Goal: Information Seeking & Learning: Learn about a topic

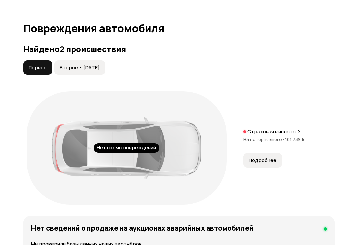
scroll to position [751, 0]
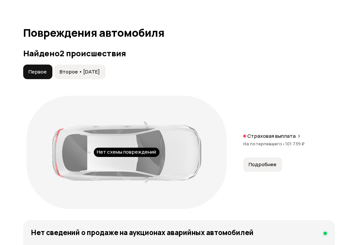
click at [271, 164] on span "Подробнее" at bounding box center [263, 165] width 28 height 7
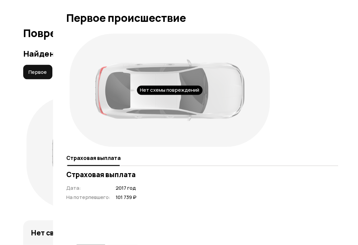
scroll to position [752, 0]
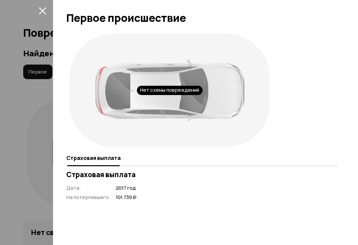
click at [34, 76] on div at bounding box center [179, 122] width 358 height 245
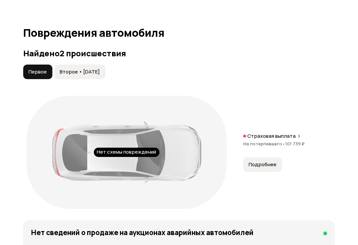
click at [80, 69] on span "Второе • 15 сен 2020" at bounding box center [80, 72] width 40 height 7
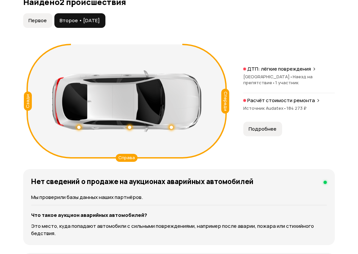
scroll to position [811, 0]
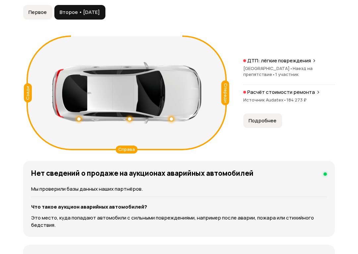
click at [267, 122] on span "Подробнее" at bounding box center [263, 120] width 28 height 7
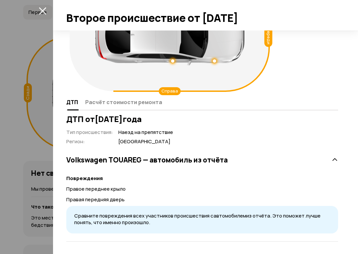
scroll to position [56, 0]
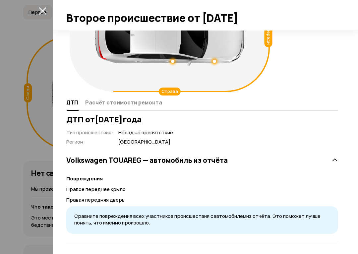
click at [44, 12] on icon "закрыть" at bounding box center [43, 11] width 8 height 8
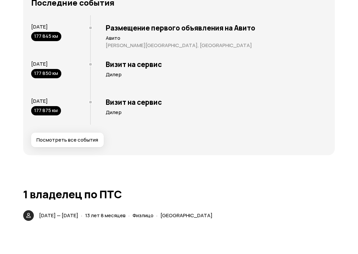
scroll to position [1433, 0]
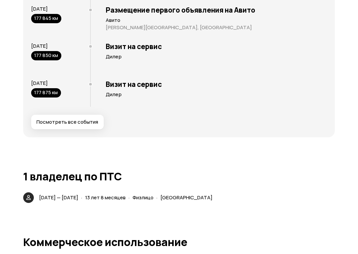
click at [48, 125] on button "Посмотреть все события" at bounding box center [67, 122] width 73 height 15
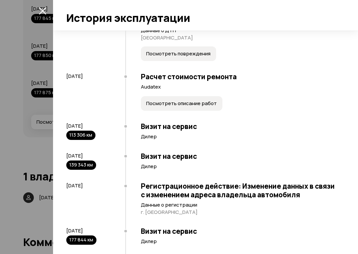
scroll to position [105, 0]
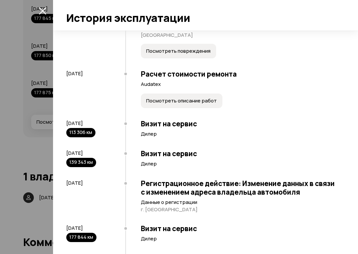
click at [51, 151] on div at bounding box center [179, 127] width 358 height 254
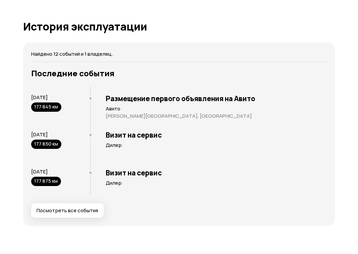
scroll to position [1351, 0]
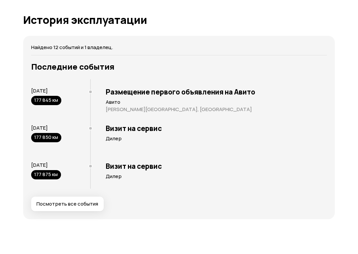
click at [43, 96] on div "177 845 км" at bounding box center [46, 100] width 30 height 9
click at [44, 100] on div "177 845 км" at bounding box center [46, 100] width 30 height 9
click at [256, 91] on h3 "Размещение первого объявления на Авито" at bounding box center [216, 92] width 221 height 9
click at [42, 140] on div "177 850 км" at bounding box center [46, 137] width 30 height 9
click at [44, 203] on span "Посмотреть все события" at bounding box center [67, 204] width 62 height 7
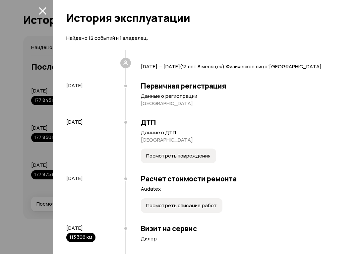
scroll to position [0, 0]
click at [220, 183] on h3 "Расчет стоимости ремонта" at bounding box center [239, 178] width 197 height 9
click at [158, 192] on p "Audatex" at bounding box center [239, 189] width 197 height 7
click at [42, 11] on icon "закрыть" at bounding box center [42, 10] width 7 height 7
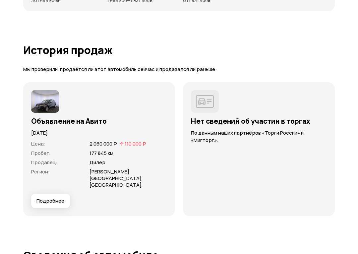
scroll to position [1866, 0]
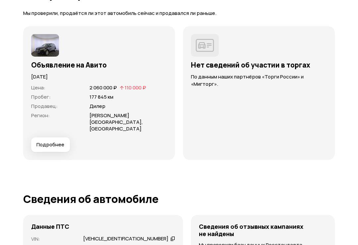
click at [40, 142] on span "Подробнее" at bounding box center [50, 145] width 28 height 7
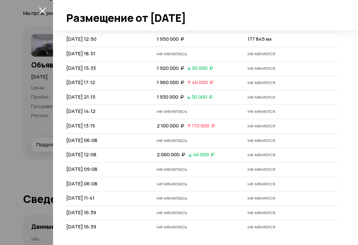
scroll to position [31, 0]
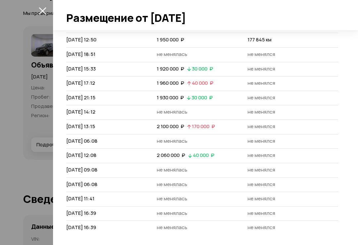
click at [43, 11] on icon "закрыть" at bounding box center [42, 10] width 7 height 7
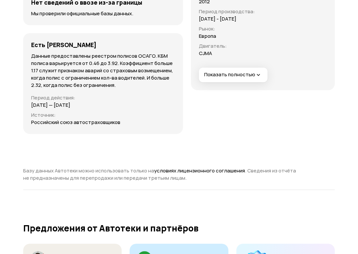
scroll to position [2257, 0]
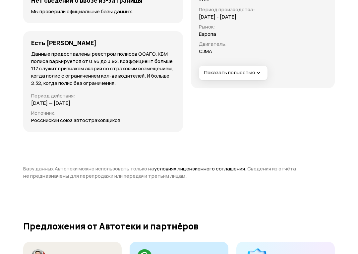
click at [236, 69] on span "Показать полностью" at bounding box center [233, 72] width 58 height 7
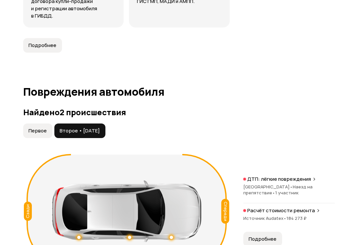
scroll to position [690, 0]
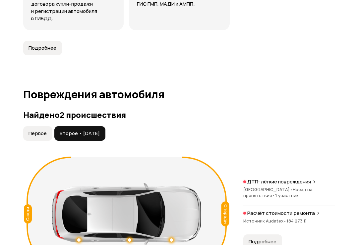
click at [35, 135] on span "Первое" at bounding box center [38, 133] width 18 height 7
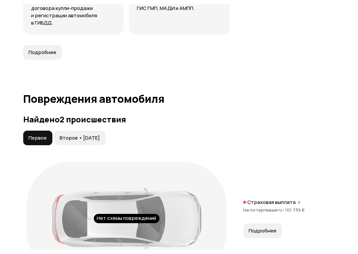
scroll to position [741, 0]
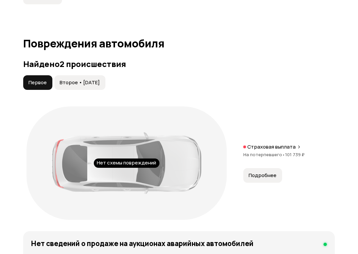
click at [79, 85] on button "Второе • 15 сен 2020" at bounding box center [79, 83] width 51 height 15
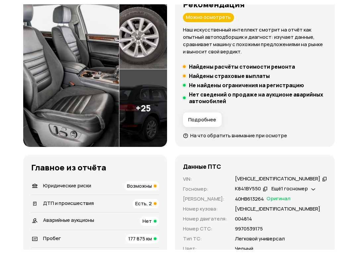
scroll to position [138, 0]
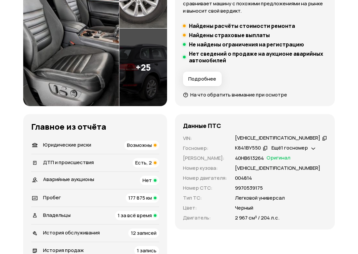
click at [52, 141] on span "Юридические риски" at bounding box center [67, 144] width 48 height 7
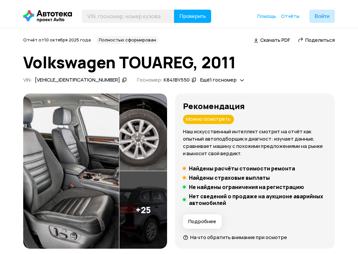
scroll to position [54, 0]
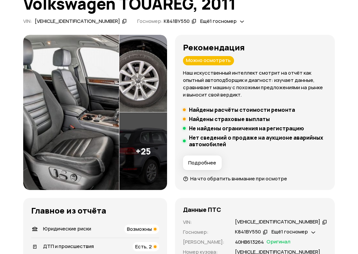
click at [219, 159] on button "Подробнее" at bounding box center [202, 163] width 39 height 15
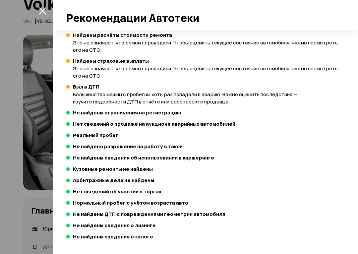
scroll to position [194, 0]
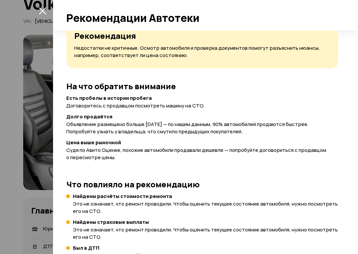
click at [44, 11] on icon "закрыть" at bounding box center [43, 11] width 8 height 8
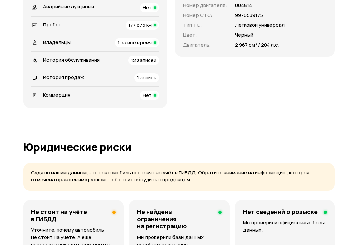
scroll to position [221, 0]
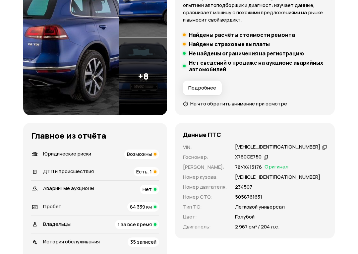
scroll to position [138, 0]
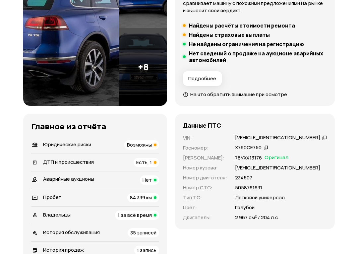
click at [57, 160] on span "ДТП и происшествия" at bounding box center [68, 162] width 51 height 7
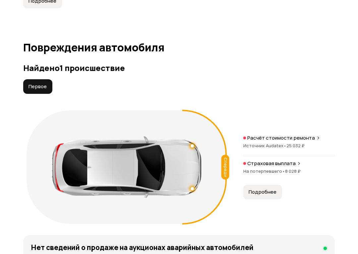
scroll to position [778, 0]
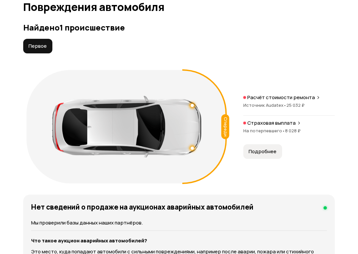
click at [270, 152] on span "Подробнее" at bounding box center [263, 151] width 28 height 7
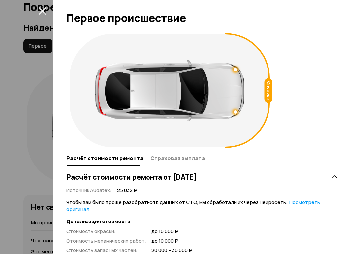
click at [64, 151] on div "Спереди Расчёт стоимости ремонта Страховая выплата Расчёт стоимости ремонта от …" at bounding box center [205, 143] width 305 height 224
click at [45, 14] on icon "закрыть" at bounding box center [42, 10] width 7 height 7
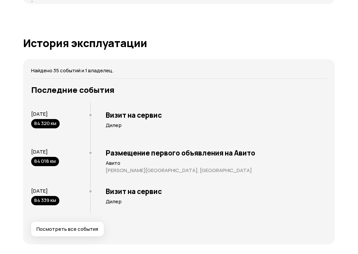
scroll to position [1340, 0]
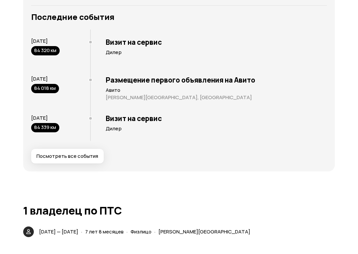
click at [41, 156] on span "Посмотреть все события" at bounding box center [67, 156] width 62 height 7
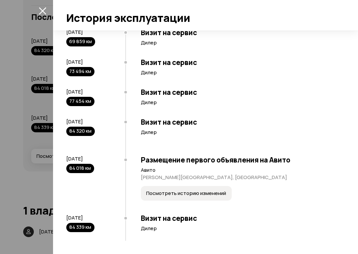
scroll to position [962, 0]
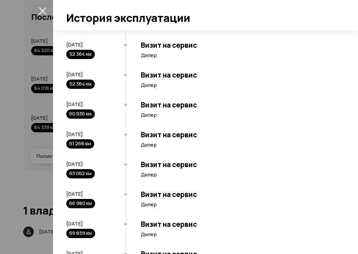
click at [43, 9] on icon "закрыть" at bounding box center [43, 11] width 8 height 8
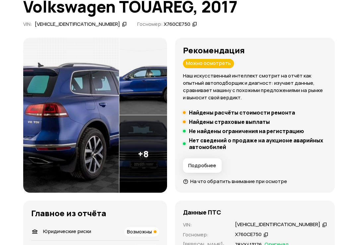
scroll to position [51, 0]
click at [50, 120] on img at bounding box center [71, 116] width 96 height 156
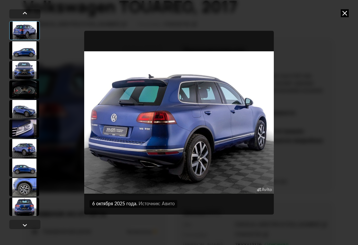
click at [336, 162] on div "6 октября 2025 года Источник: Авито 6 октября 2025 года Источник: Авито" at bounding box center [179, 122] width 340 height 245
click at [18, 191] on div at bounding box center [24, 187] width 30 height 18
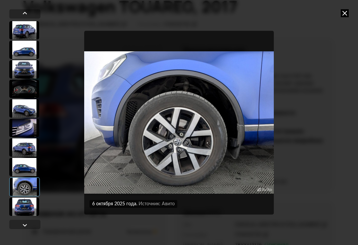
click at [18, 211] on div at bounding box center [24, 207] width 30 height 18
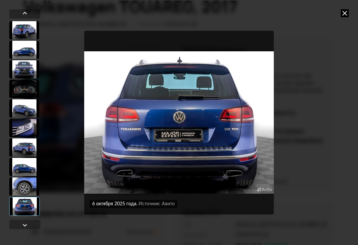
click at [23, 53] on div at bounding box center [24, 50] width 30 height 18
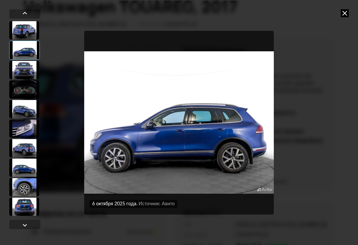
click at [21, 34] on div at bounding box center [24, 30] width 30 height 18
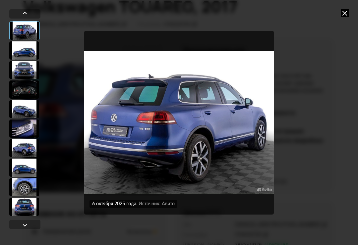
click at [21, 113] on div at bounding box center [24, 109] width 30 height 18
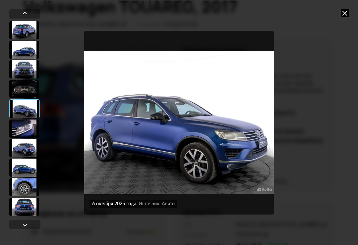
click at [20, 136] on div at bounding box center [24, 129] width 30 height 18
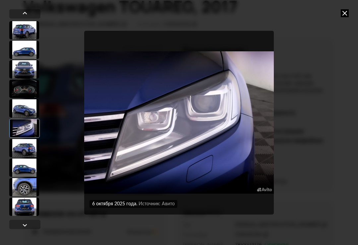
click at [18, 150] on div at bounding box center [24, 148] width 30 height 18
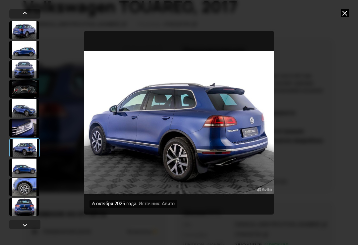
click at [25, 172] on div at bounding box center [24, 168] width 30 height 18
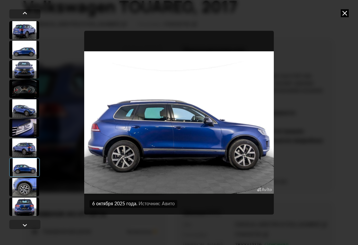
click at [20, 190] on div at bounding box center [24, 187] width 30 height 18
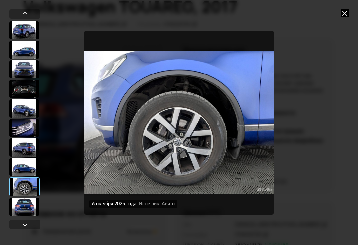
click at [20, 213] on div at bounding box center [24, 207] width 30 height 18
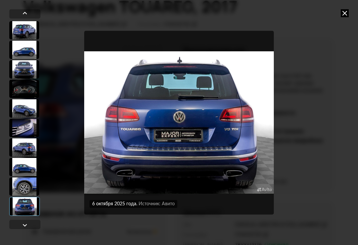
click at [23, 34] on div at bounding box center [24, 30] width 30 height 18
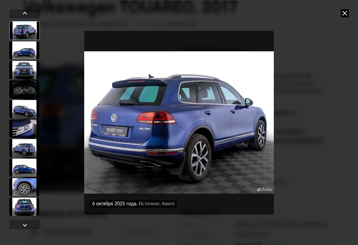
click at [347, 14] on icon at bounding box center [345, 13] width 8 height 8
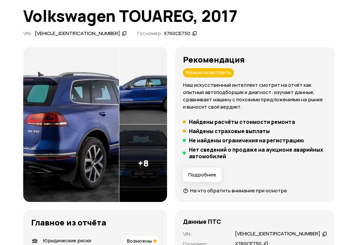
scroll to position [0, 0]
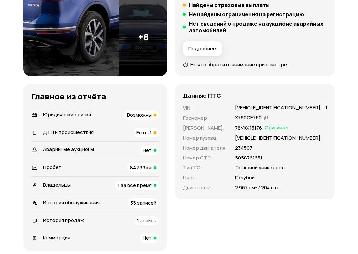
scroll to position [190, 0]
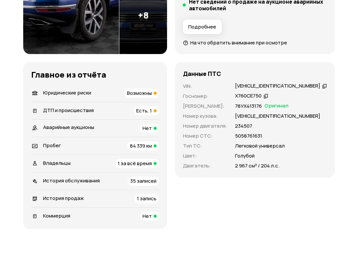
click at [47, 111] on span "ДТП и происшествия" at bounding box center [68, 110] width 51 height 7
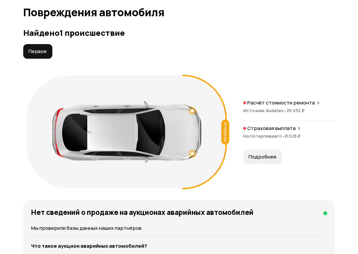
scroll to position [778, 0]
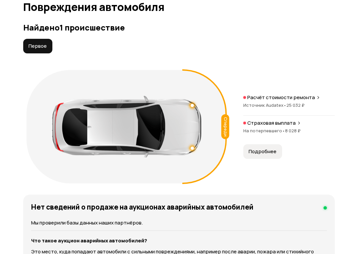
click at [271, 154] on span "Подробнее" at bounding box center [263, 151] width 28 height 7
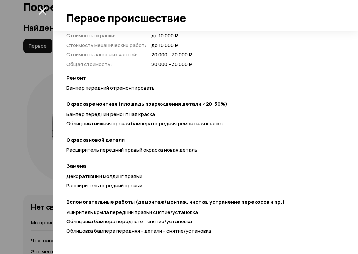
scroll to position [196, 0]
click at [42, 12] on icon "закрыть" at bounding box center [42, 10] width 7 height 7
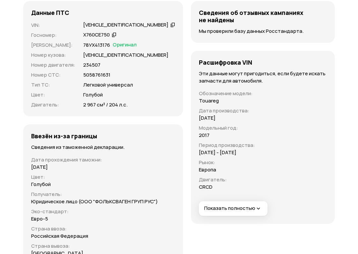
scroll to position [2156, 0]
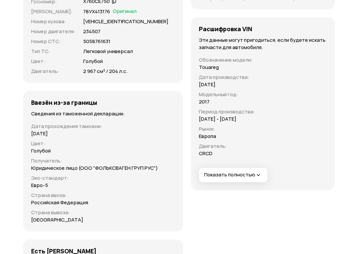
click at [255, 172] on icon "button" at bounding box center [258, 175] width 7 height 7
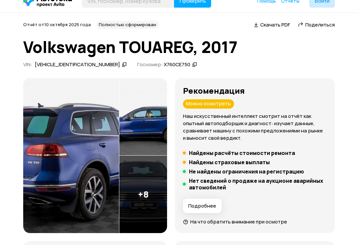
scroll to position [1, 0]
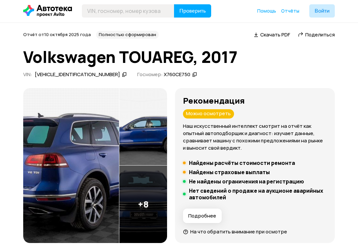
click at [47, 144] on img at bounding box center [71, 166] width 96 height 156
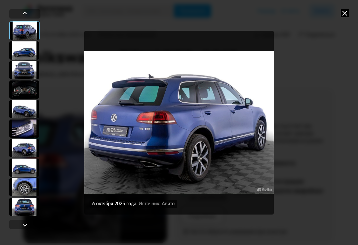
click at [19, 109] on div at bounding box center [24, 109] width 30 height 18
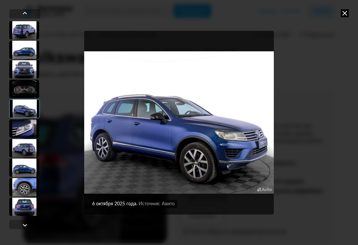
click at [20, 77] on div at bounding box center [24, 69] width 30 height 18
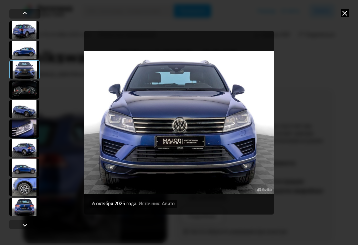
click at [25, 54] on div at bounding box center [24, 50] width 30 height 18
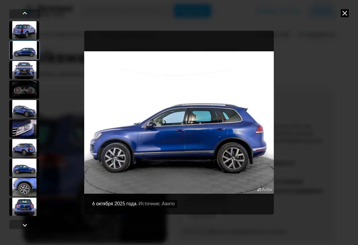
click at [348, 11] on icon at bounding box center [345, 13] width 8 height 8
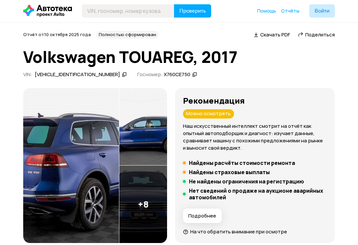
scroll to position [0, 0]
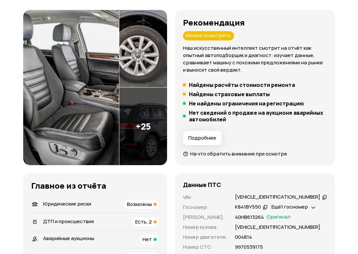
scroll to position [79, 0]
click at [48, 137] on img at bounding box center [71, 88] width 96 height 156
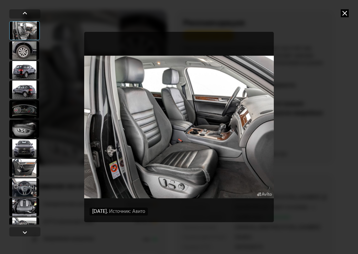
click at [23, 192] on div at bounding box center [24, 187] width 30 height 18
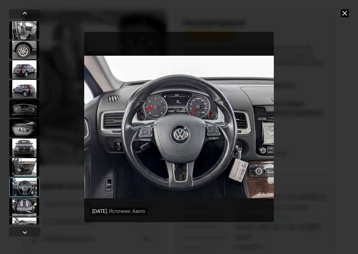
click at [18, 224] on div at bounding box center [24, 227] width 30 height 18
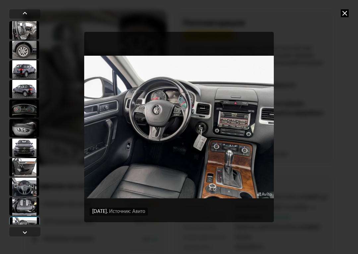
click at [267, 67] on img "Go to Slide 11" at bounding box center [179, 127] width 190 height 191
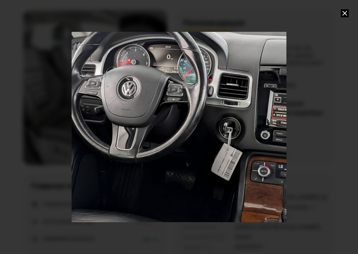
click at [266, 72] on div "Go to Slide 11" at bounding box center [179, 126] width 430 height 381
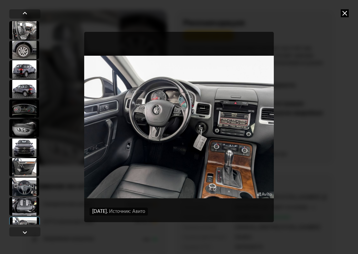
click at [345, 13] on icon at bounding box center [345, 13] width 8 height 8
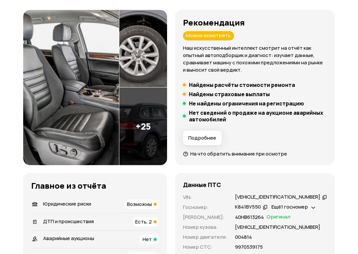
click at [43, 142] on img at bounding box center [71, 88] width 96 height 156
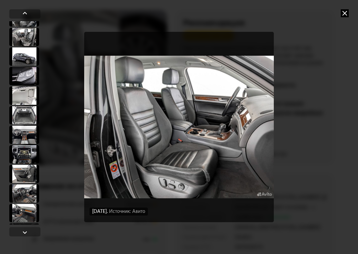
click at [3, 213] on div "3 августа 2025 года Источник: Авито 3 августа 2025 года Источник: Авито" at bounding box center [179, 127] width 358 height 254
click at [25, 201] on div at bounding box center [24, 193] width 30 height 18
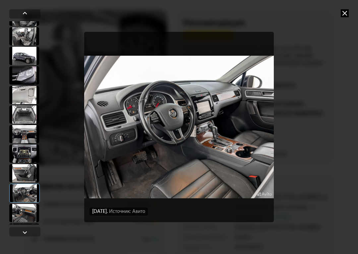
click at [19, 217] on div at bounding box center [24, 213] width 30 height 18
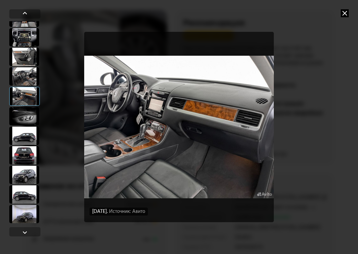
scroll to position [345, 0]
click at [24, 158] on div at bounding box center [24, 155] width 30 height 18
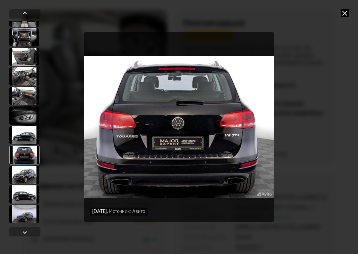
click at [18, 220] on div at bounding box center [24, 214] width 30 height 18
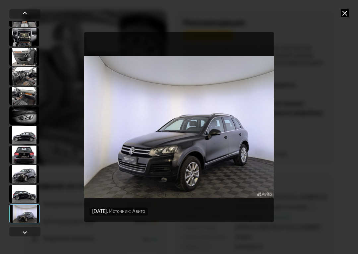
click at [19, 194] on div at bounding box center [24, 194] width 30 height 18
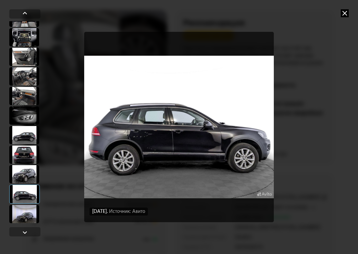
click at [22, 174] on div at bounding box center [24, 174] width 30 height 18
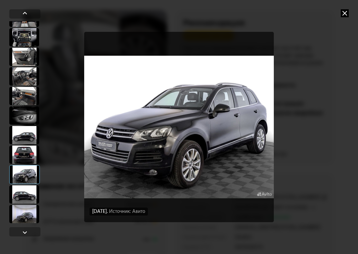
click at [24, 140] on div at bounding box center [24, 135] width 30 height 18
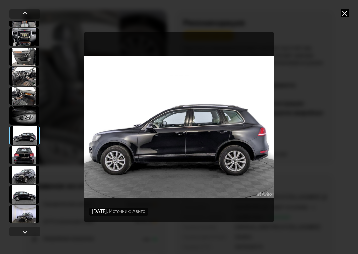
click at [345, 14] on icon at bounding box center [345, 13] width 8 height 8
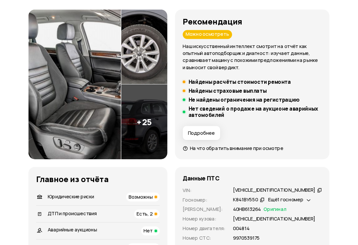
scroll to position [0, 0]
